Goal: Task Accomplishment & Management: Use online tool/utility

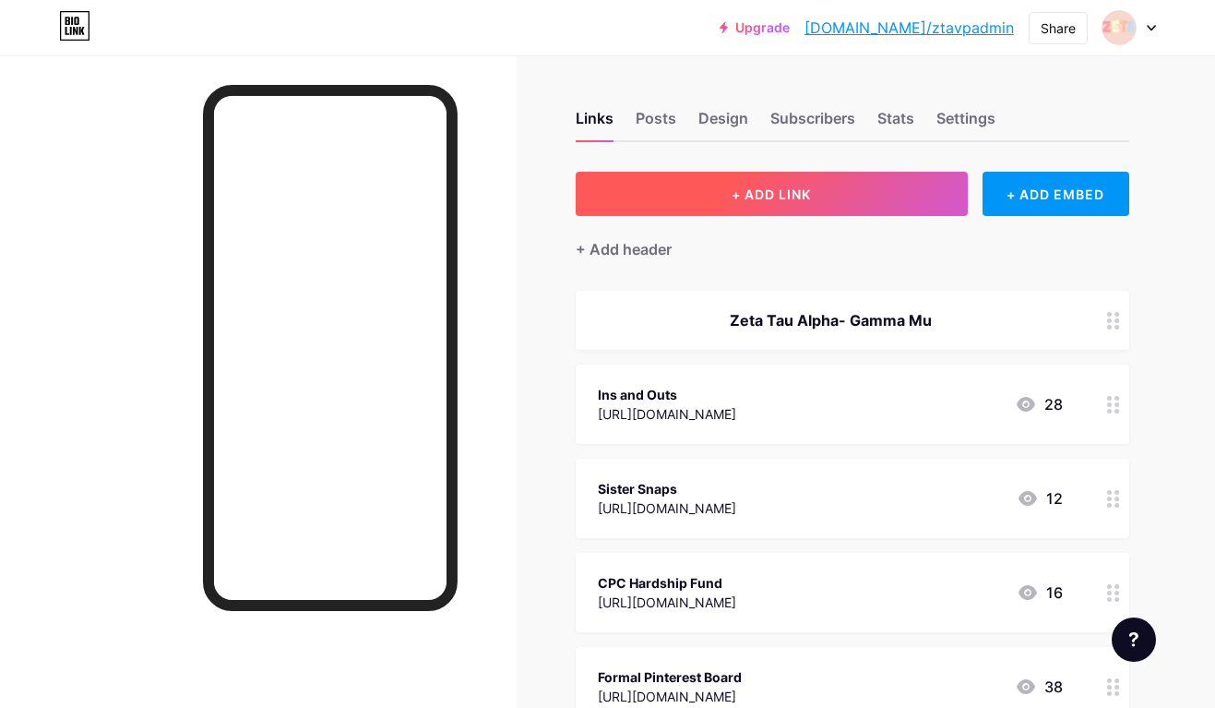
click at [752, 196] on span "+ ADD LINK" at bounding box center [771, 194] width 79 height 16
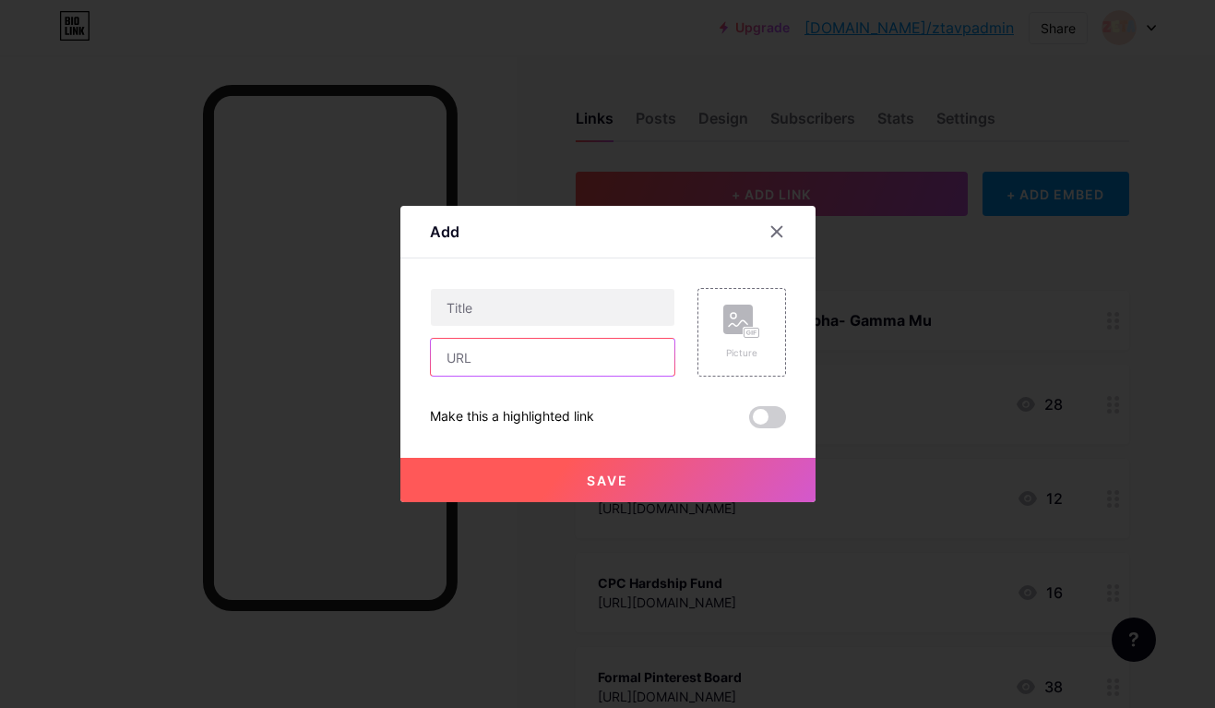
click at [609, 361] on input "text" at bounding box center [553, 357] width 244 height 37
paste input "[URL][DOMAIN_NAME]"
type input "[URL][DOMAIN_NAME]"
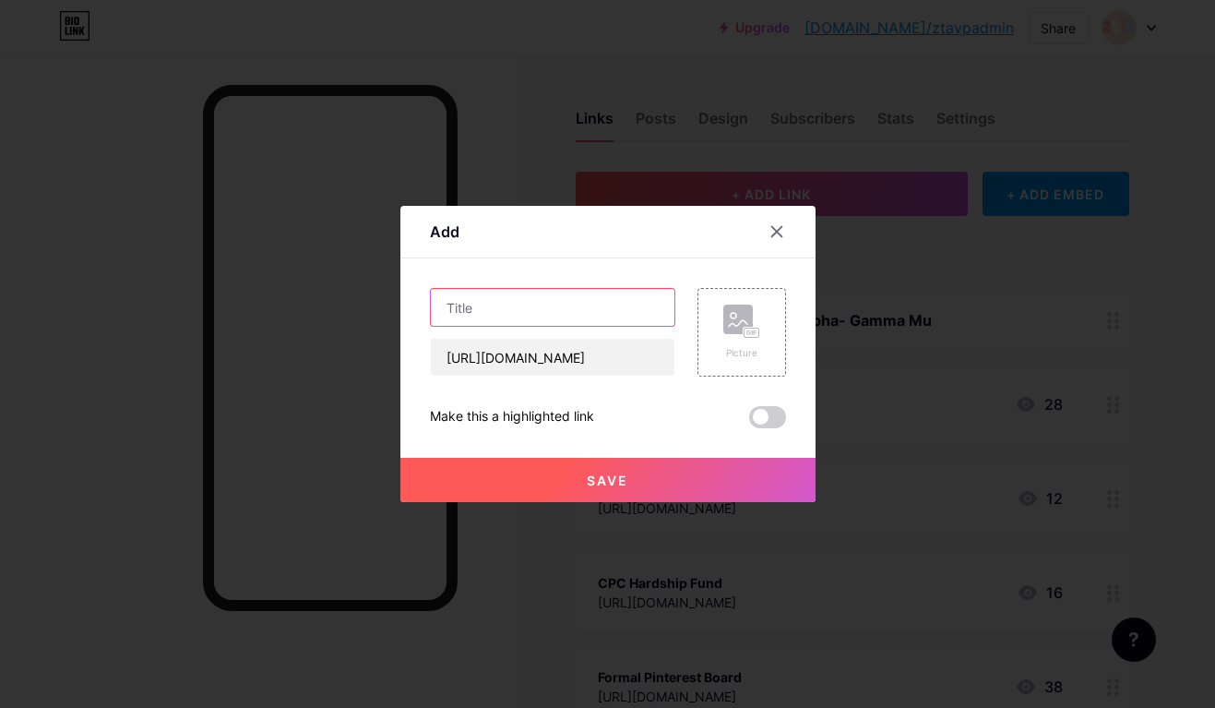
click at [550, 291] on input "text" at bounding box center [553, 307] width 244 height 37
paste input "Fall Formal Superlatives"
type input "Fall Formal Superlatives"
click at [572, 476] on button "Save" at bounding box center [607, 480] width 415 height 44
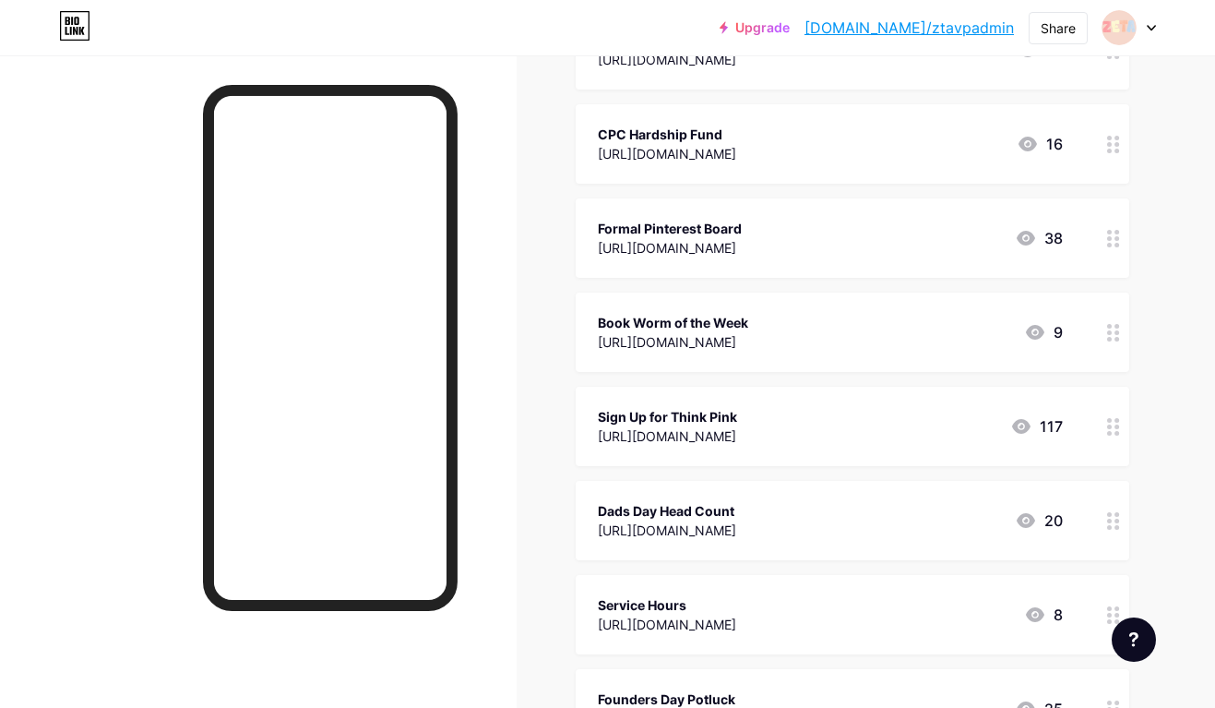
scroll to position [1079, 0]
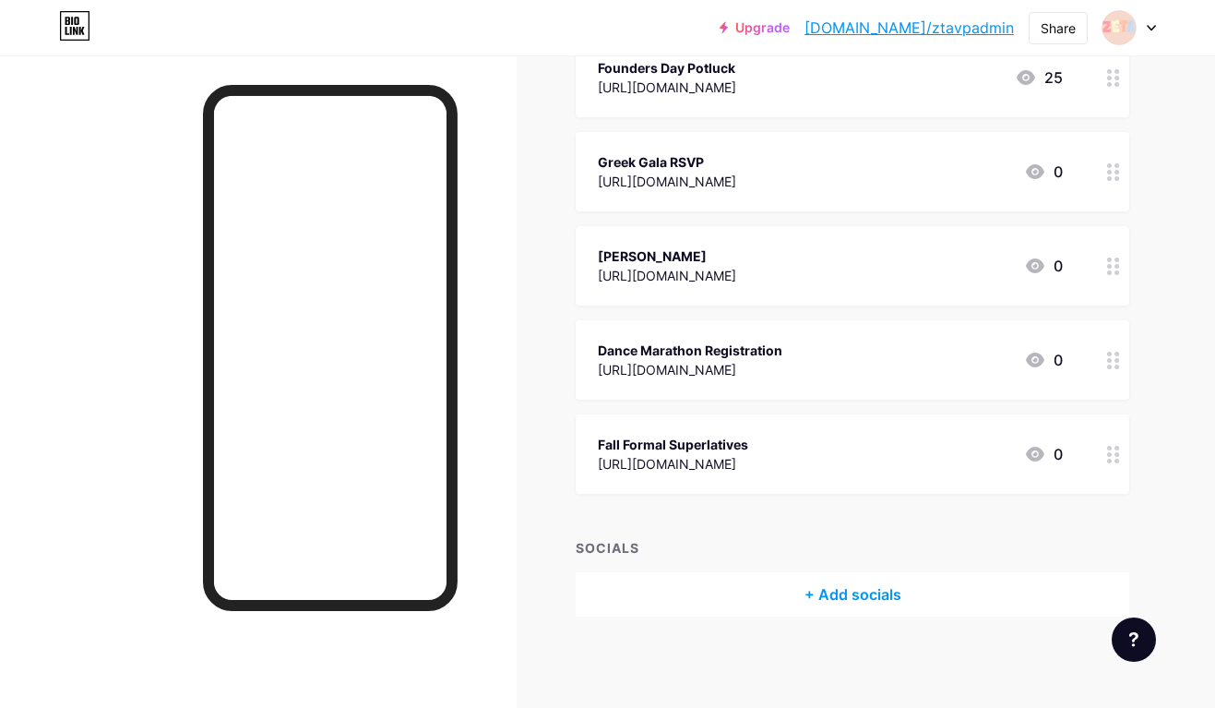
click at [1106, 443] on div at bounding box center [1113, 453] width 31 height 79
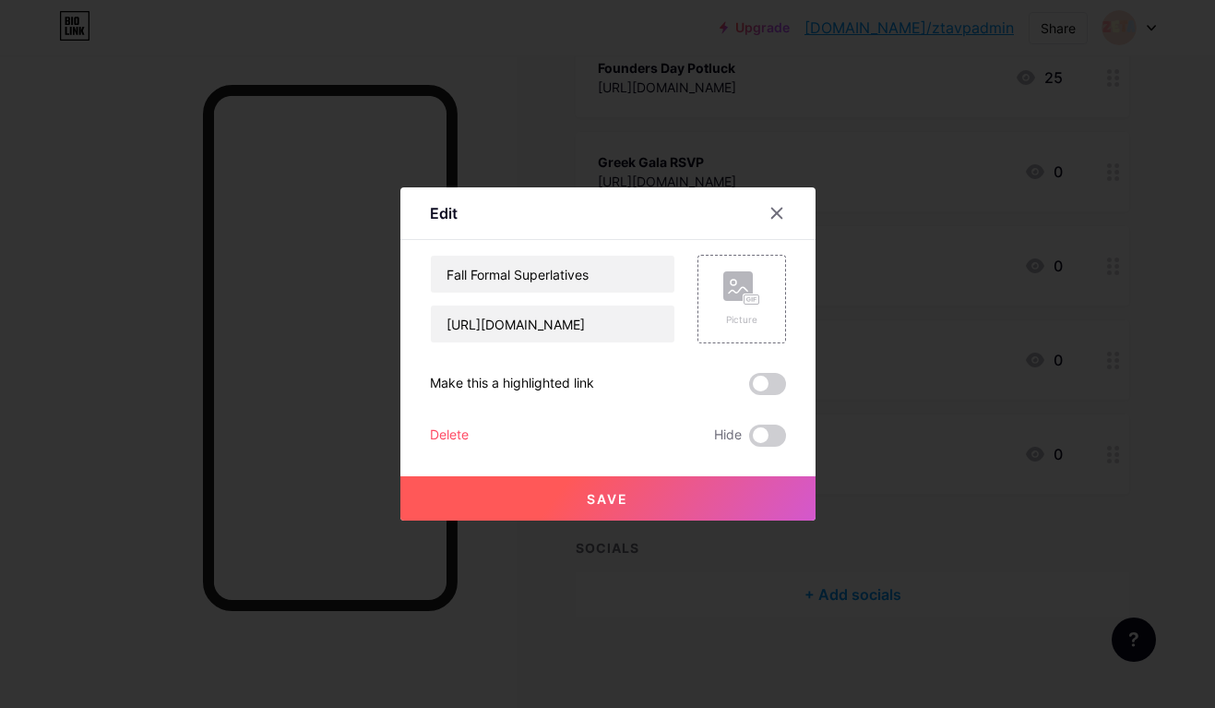
click at [766, 383] on span at bounding box center [767, 384] width 37 height 22
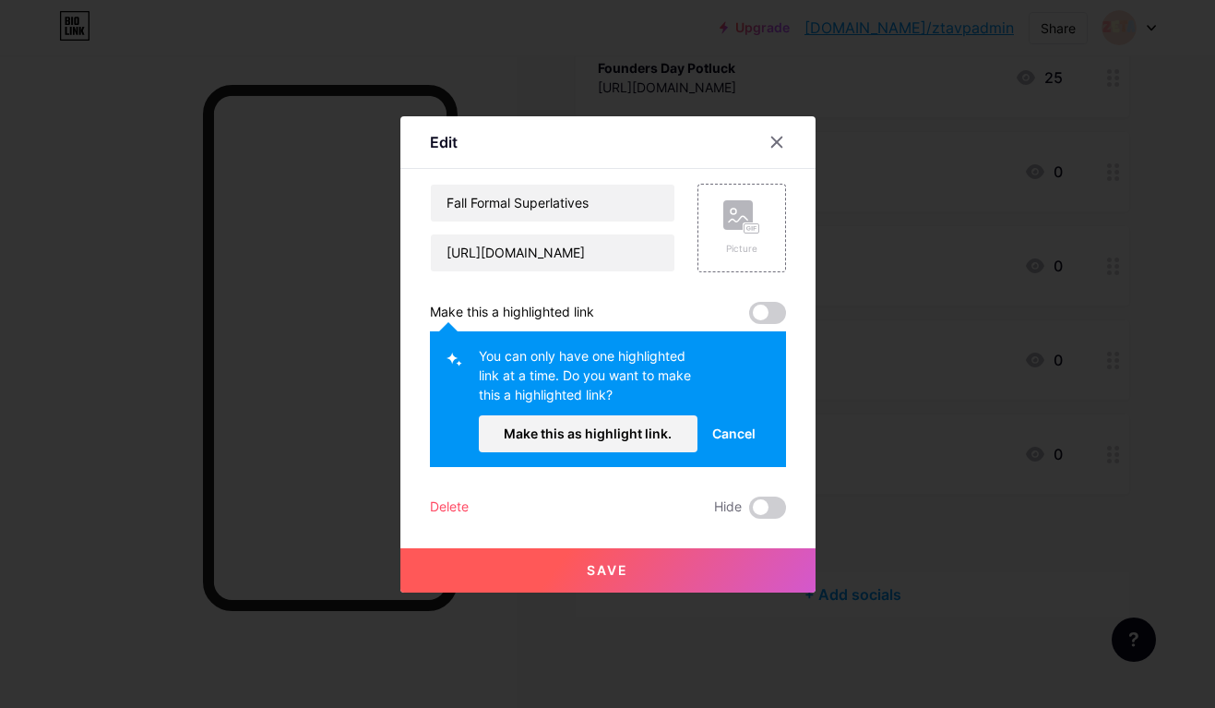
click at [753, 310] on span at bounding box center [767, 313] width 37 height 22
click at [585, 436] on span "Make this as highlight link." at bounding box center [588, 433] width 168 height 16
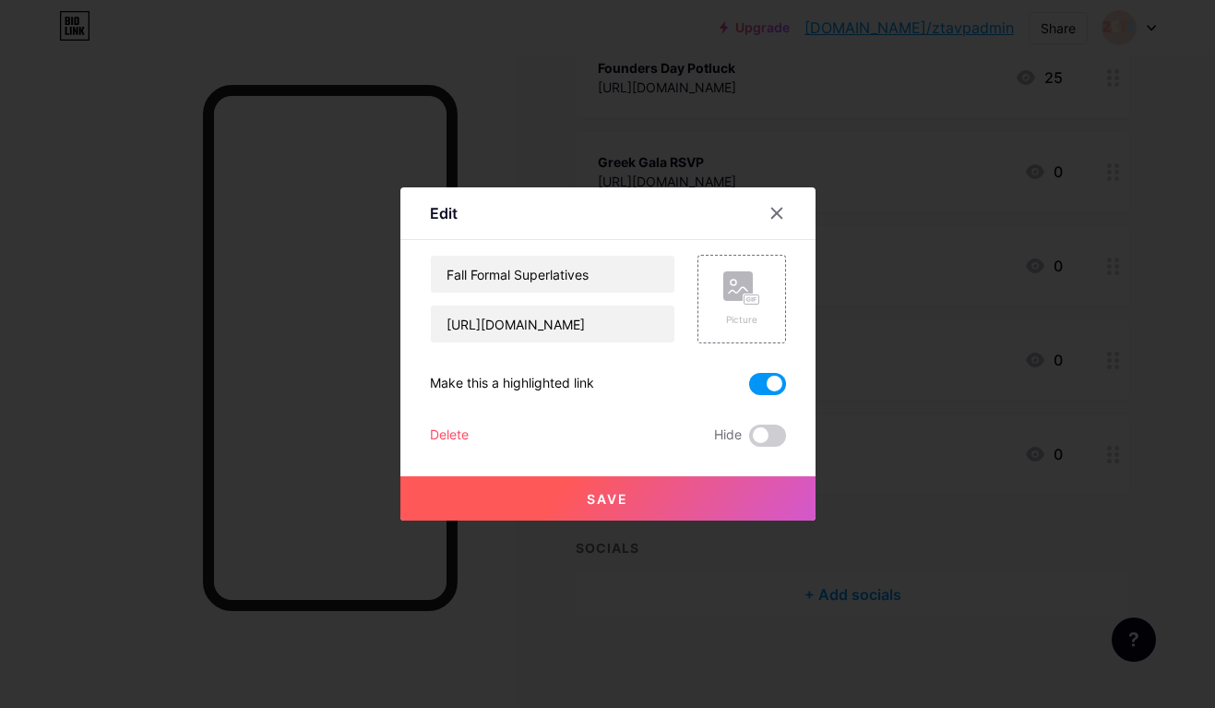
click at [711, 497] on button "Save" at bounding box center [607, 498] width 415 height 44
